Goal: Check status: Check status

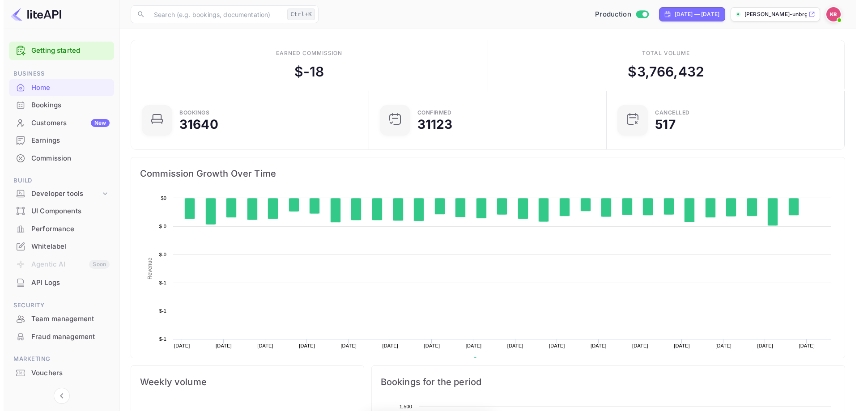
scroll to position [139, 226]
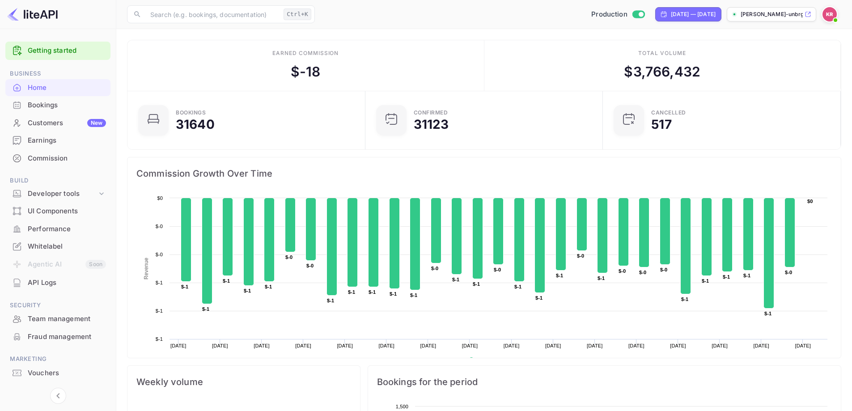
click at [50, 108] on div "Bookings" at bounding box center [67, 105] width 78 height 10
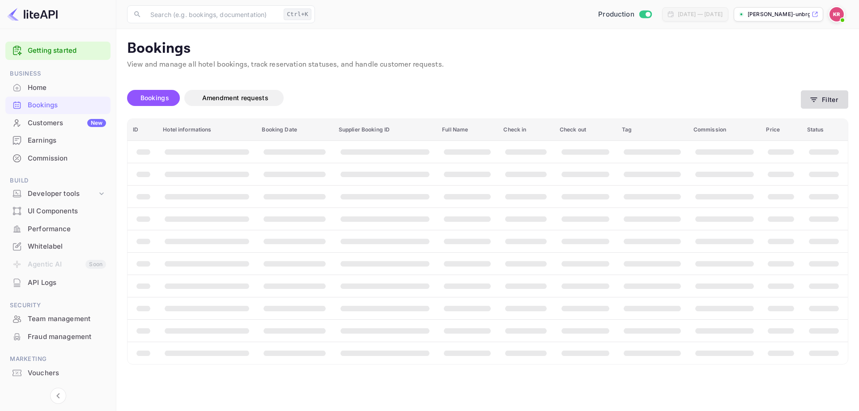
click at [821, 91] on button "Filter" at bounding box center [824, 99] width 47 height 18
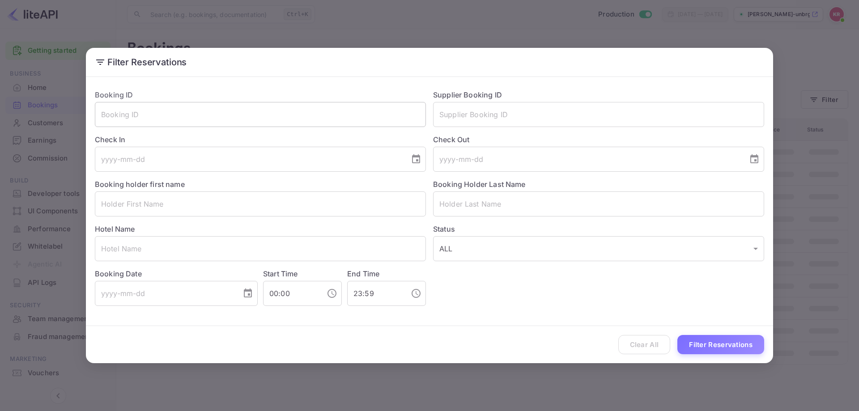
click at [157, 125] on input "text" at bounding box center [260, 114] width 331 height 25
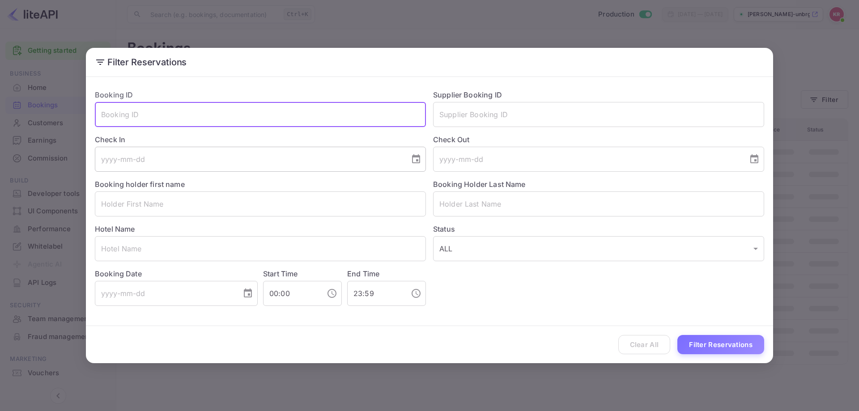
paste input "tEAyxeO5u"
type input "tEAyxeO5u"
drag, startPoint x: 711, startPoint y: 339, endPoint x: 706, endPoint y: 339, distance: 4.9
click at [711, 340] on button "Filter Reservations" at bounding box center [720, 344] width 87 height 19
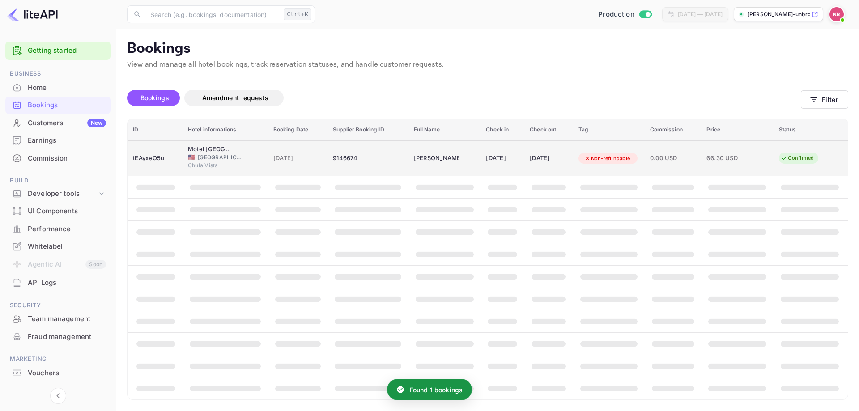
click at [336, 158] on div "9146674" at bounding box center [368, 158] width 70 height 14
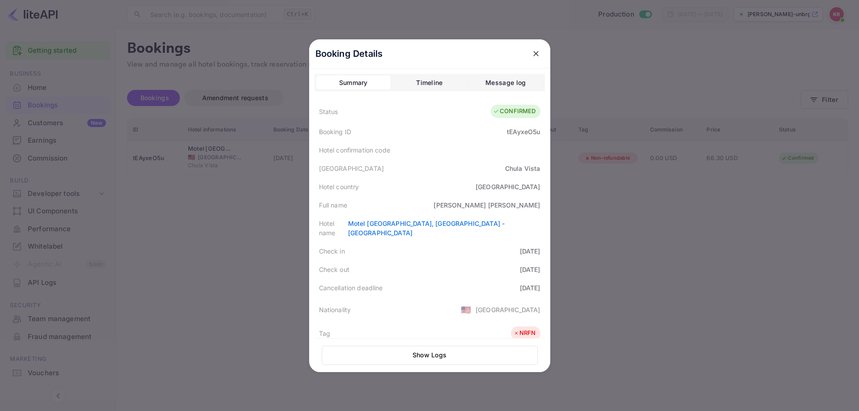
click at [195, 120] on div at bounding box center [429, 205] width 859 height 411
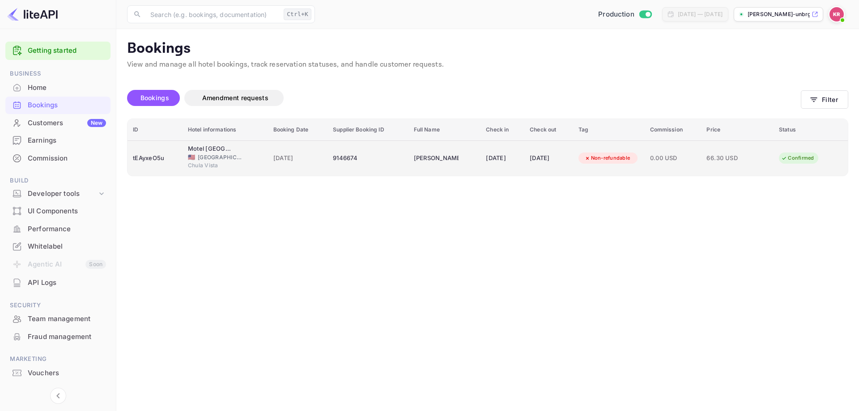
click at [394, 143] on td "9146674" at bounding box center [368, 157] width 81 height 35
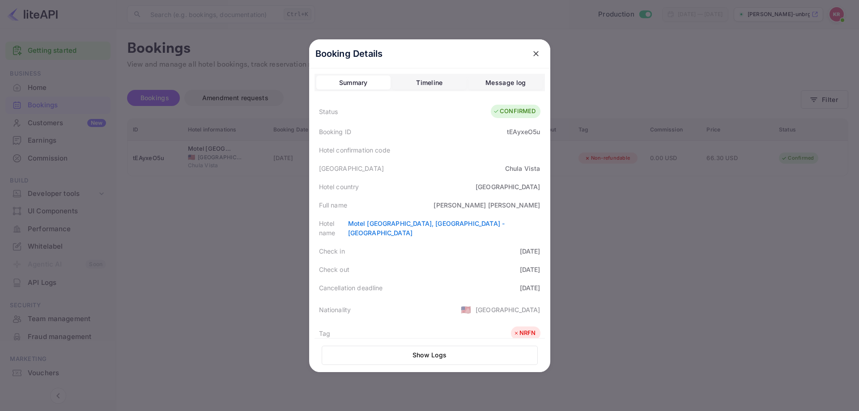
click at [263, 193] on div at bounding box center [429, 205] width 859 height 411
